Goal: Find specific page/section: Find specific page/section

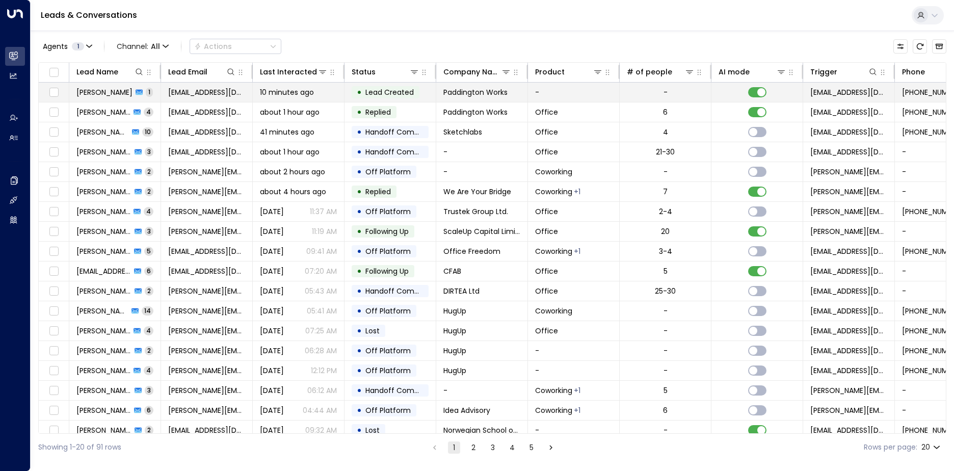
click at [102, 94] on span "[PERSON_NAME]" at bounding box center [104, 92] width 56 height 10
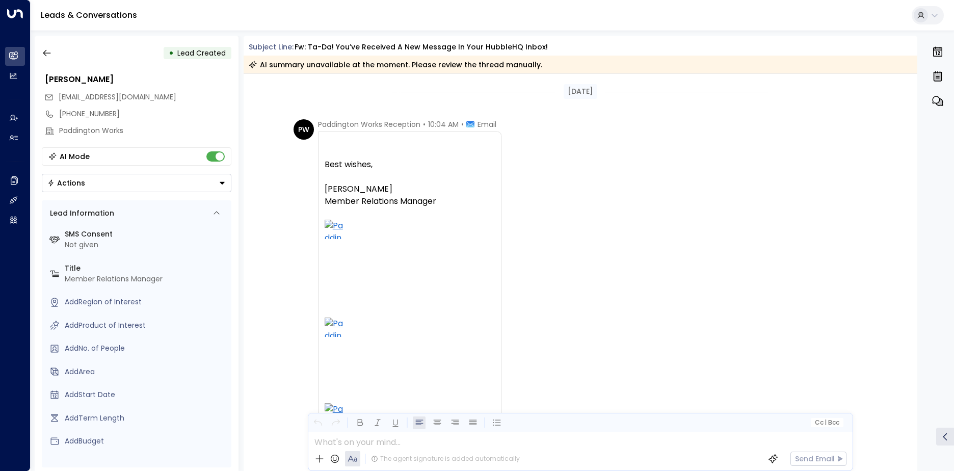
scroll to position [339, 0]
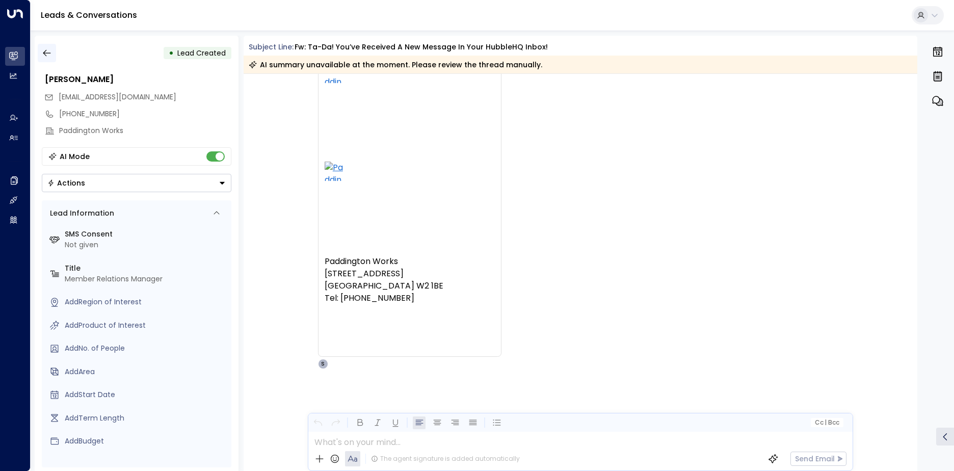
click at [45, 52] on icon "button" at bounding box center [47, 53] width 10 height 10
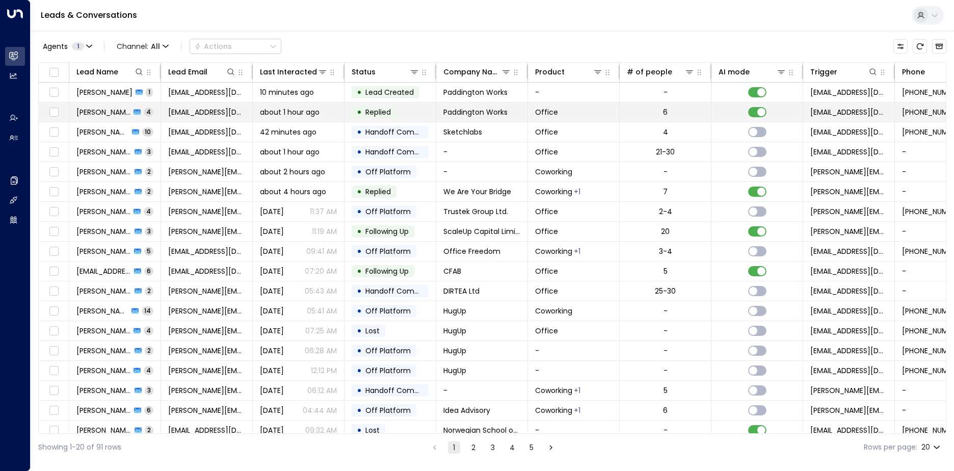
click at [112, 113] on span "[PERSON_NAME]" at bounding box center [103, 112] width 54 height 10
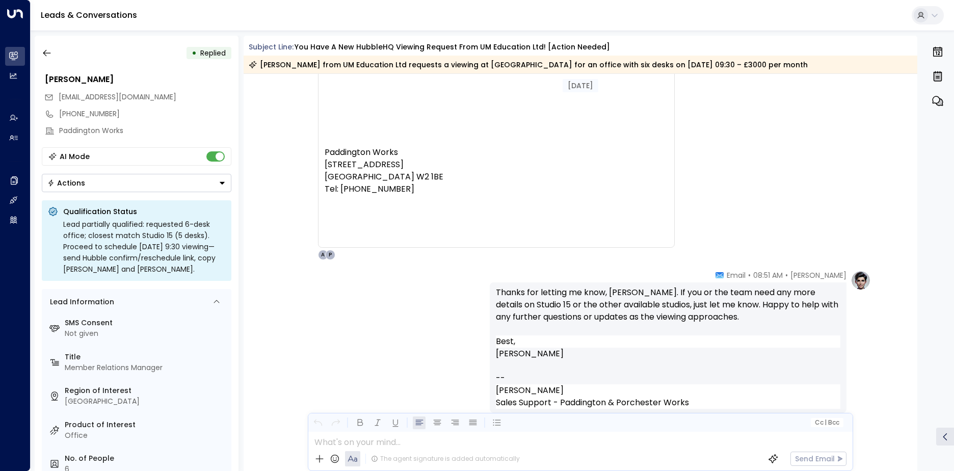
scroll to position [1428, 0]
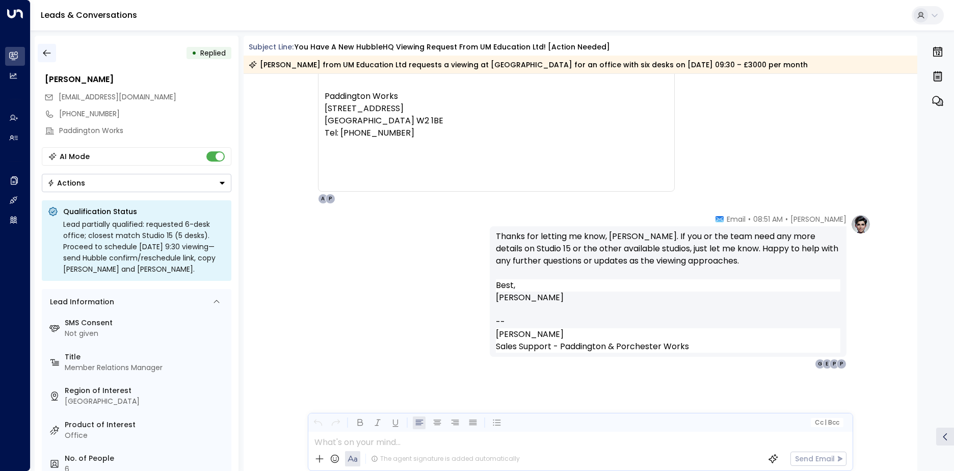
click at [50, 53] on icon "button" at bounding box center [47, 53] width 8 height 7
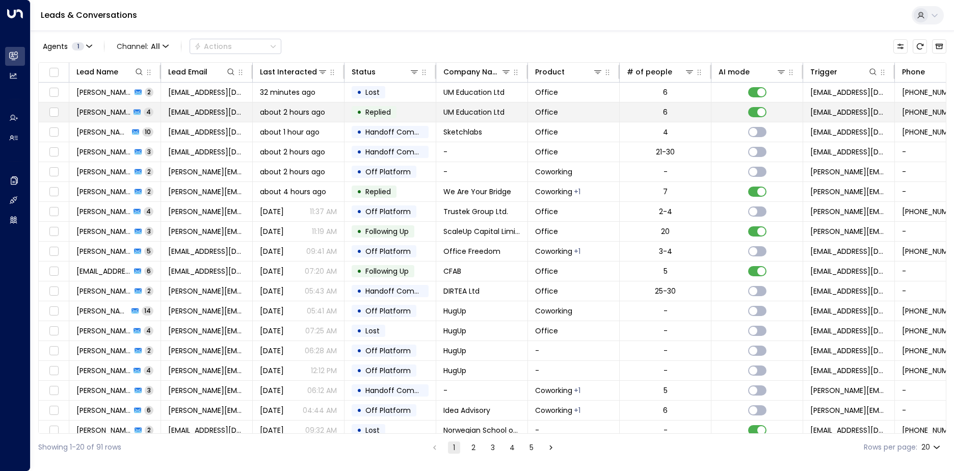
click at [102, 108] on span "[PERSON_NAME]" at bounding box center [103, 112] width 54 height 10
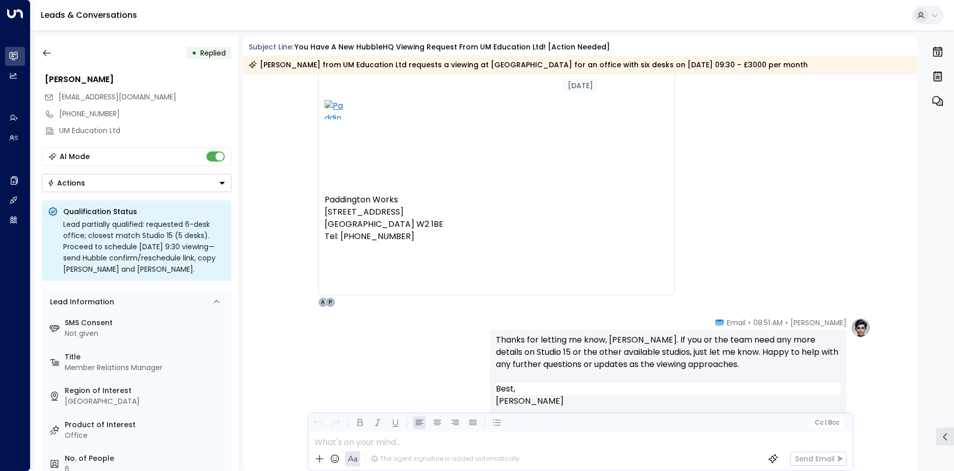
scroll to position [1428, 0]
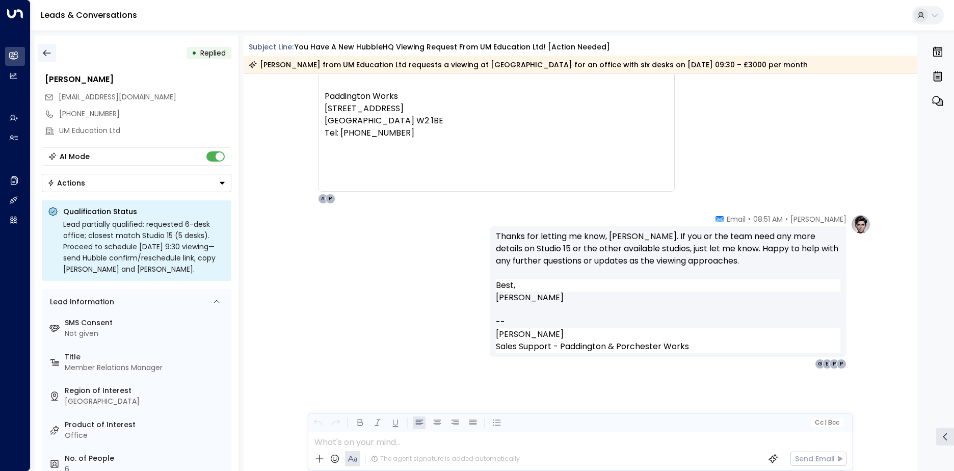
click at [43, 46] on button "button" at bounding box center [47, 53] width 18 height 18
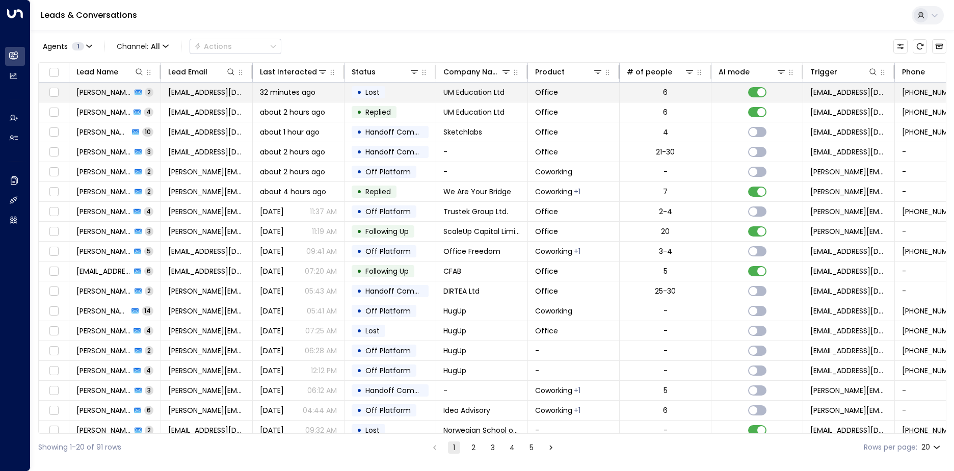
click at [94, 92] on span "[PERSON_NAME]" at bounding box center [103, 92] width 55 height 10
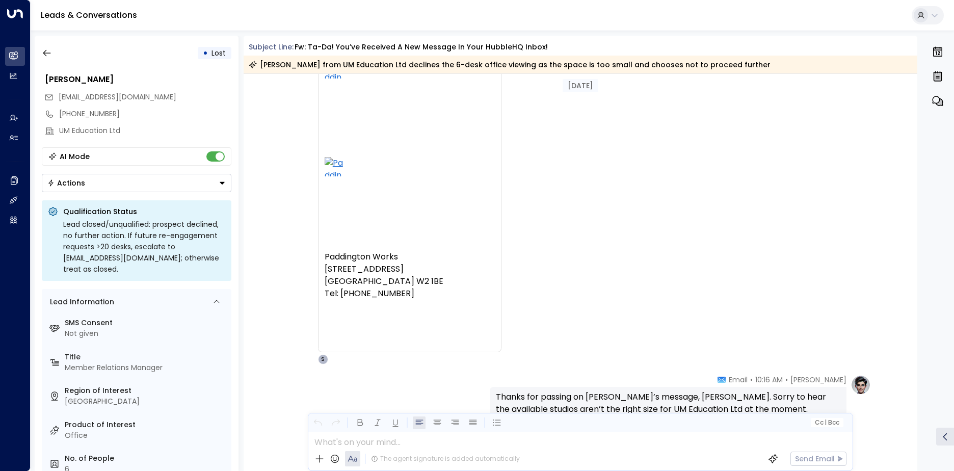
scroll to position [408, 0]
